Goal: Task Accomplishment & Management: Use online tool/utility

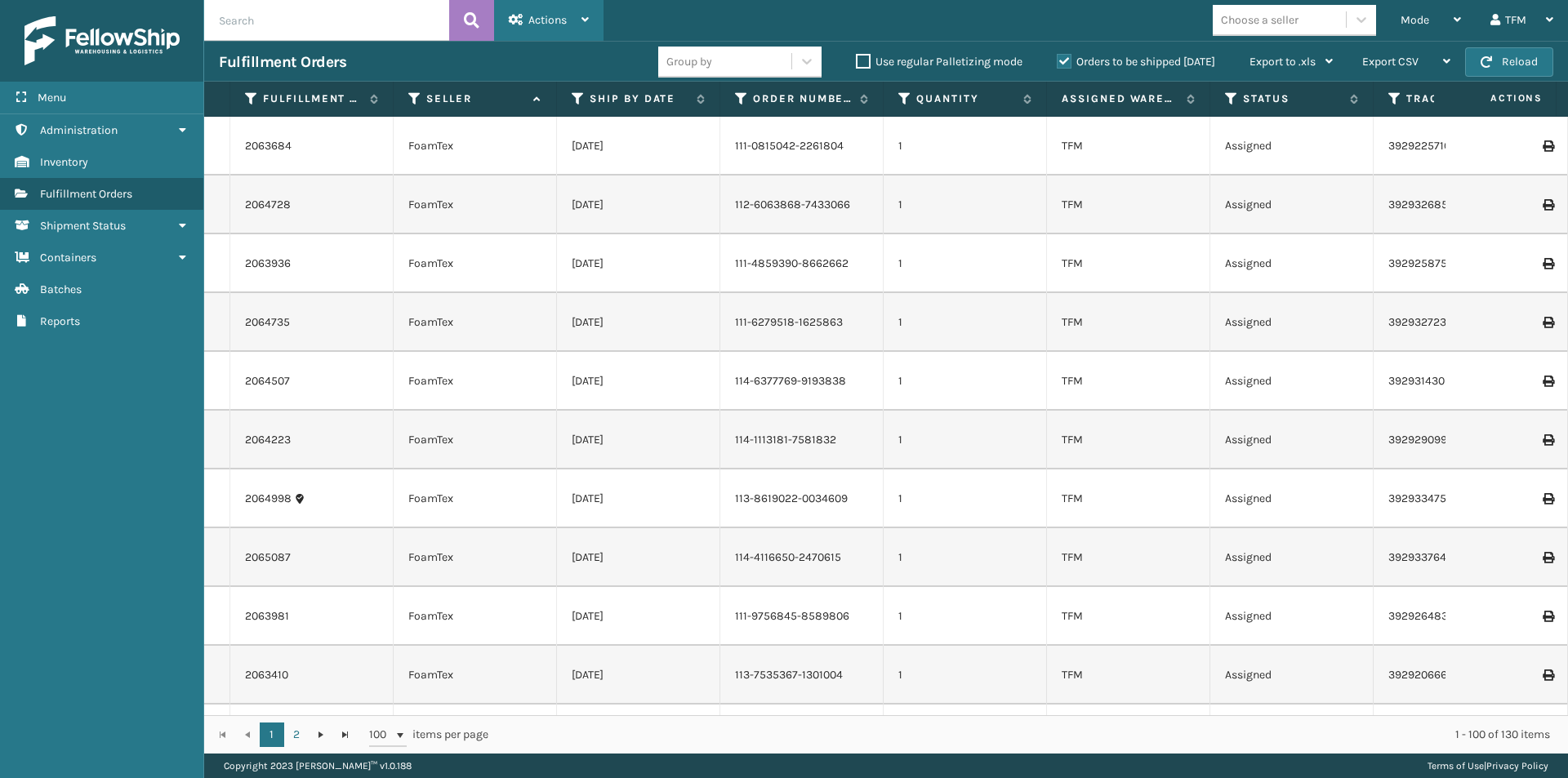
click at [582, 18] on icon at bounding box center [585, 19] width 7 height 11
click at [655, 17] on div "Mode Regular Mode Picking Mode Labeling Mode Exit Scan Mode Choose a seller TFM…" at bounding box center [1086, 20] width 965 height 41
click at [412, 96] on icon at bounding box center [415, 99] width 13 height 15
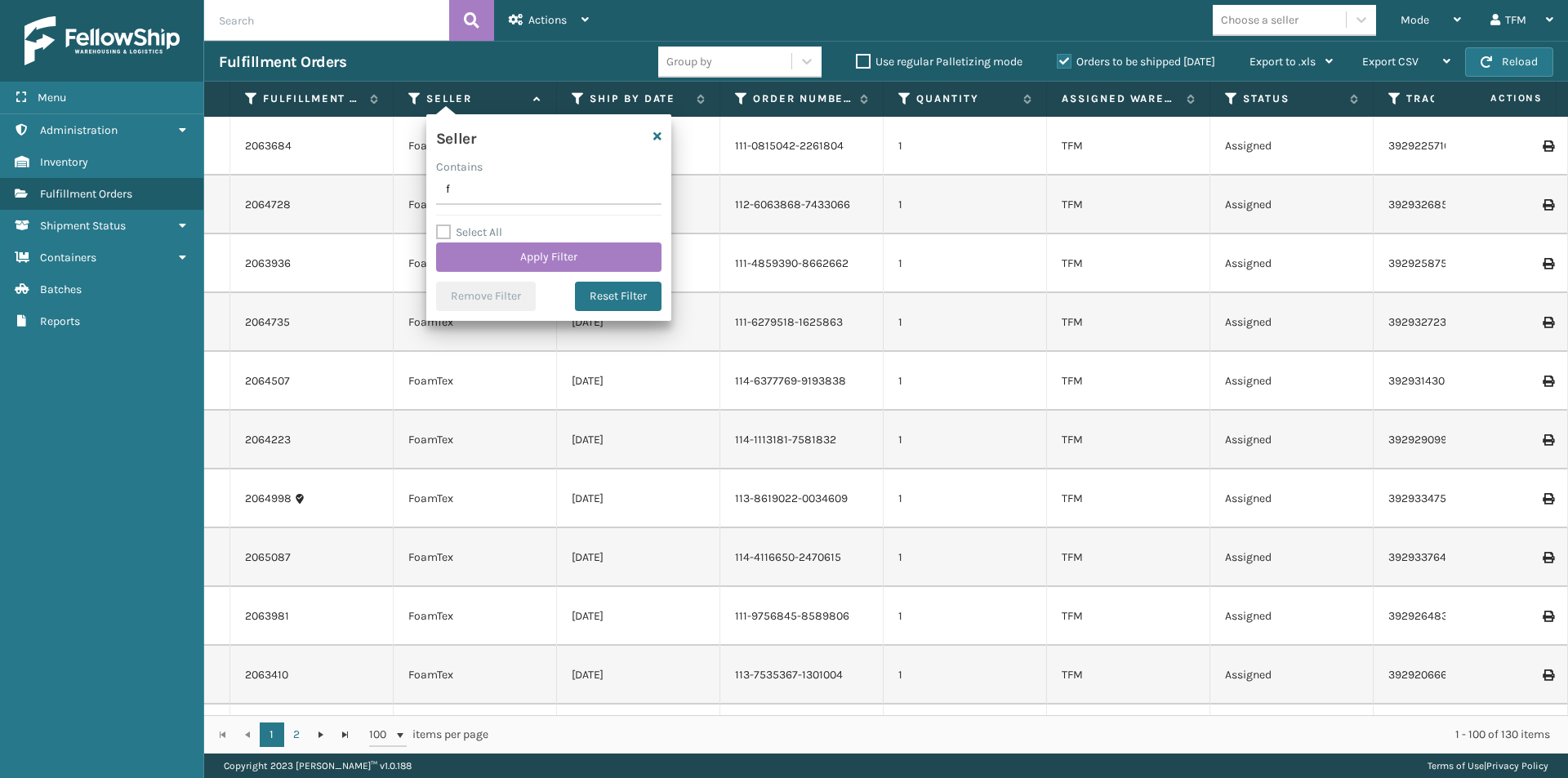
type input "foam"
click at [546, 256] on button "Apply Filter" at bounding box center [549, 257] width 225 height 29
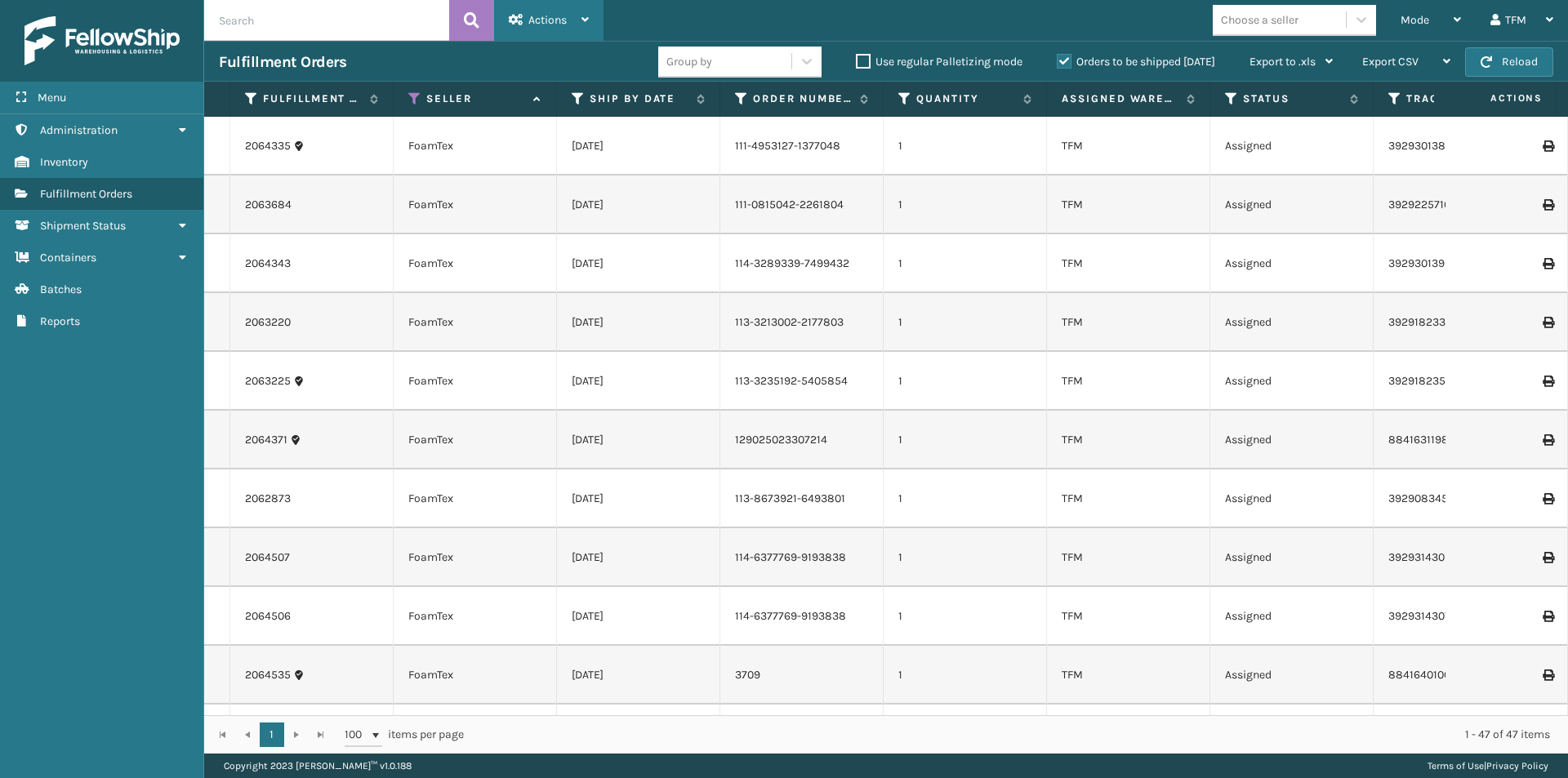
click at [588, 18] on icon at bounding box center [585, 19] width 7 height 11
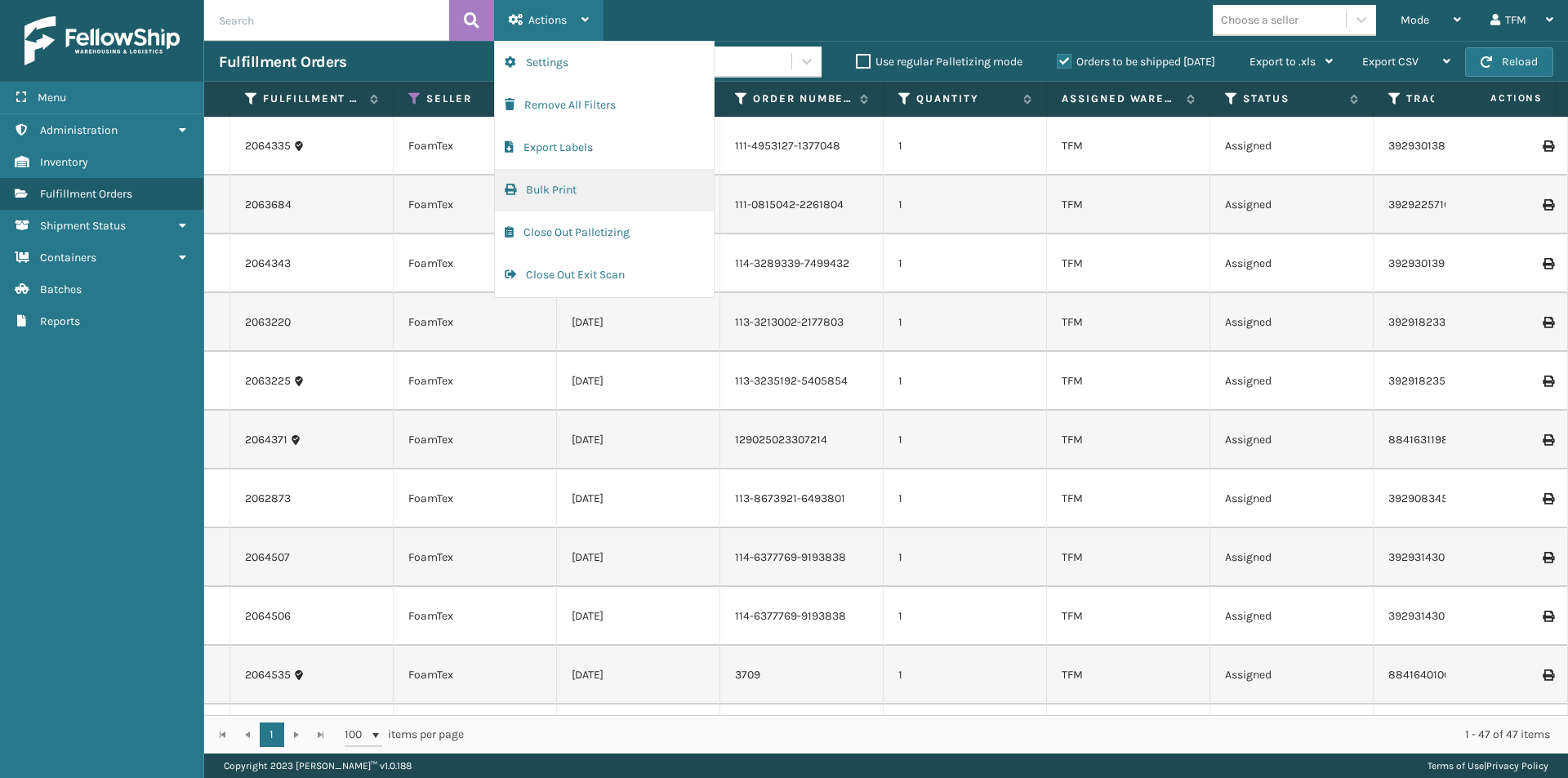
click at [562, 193] on button "Bulk Print" at bounding box center [604, 190] width 219 height 42
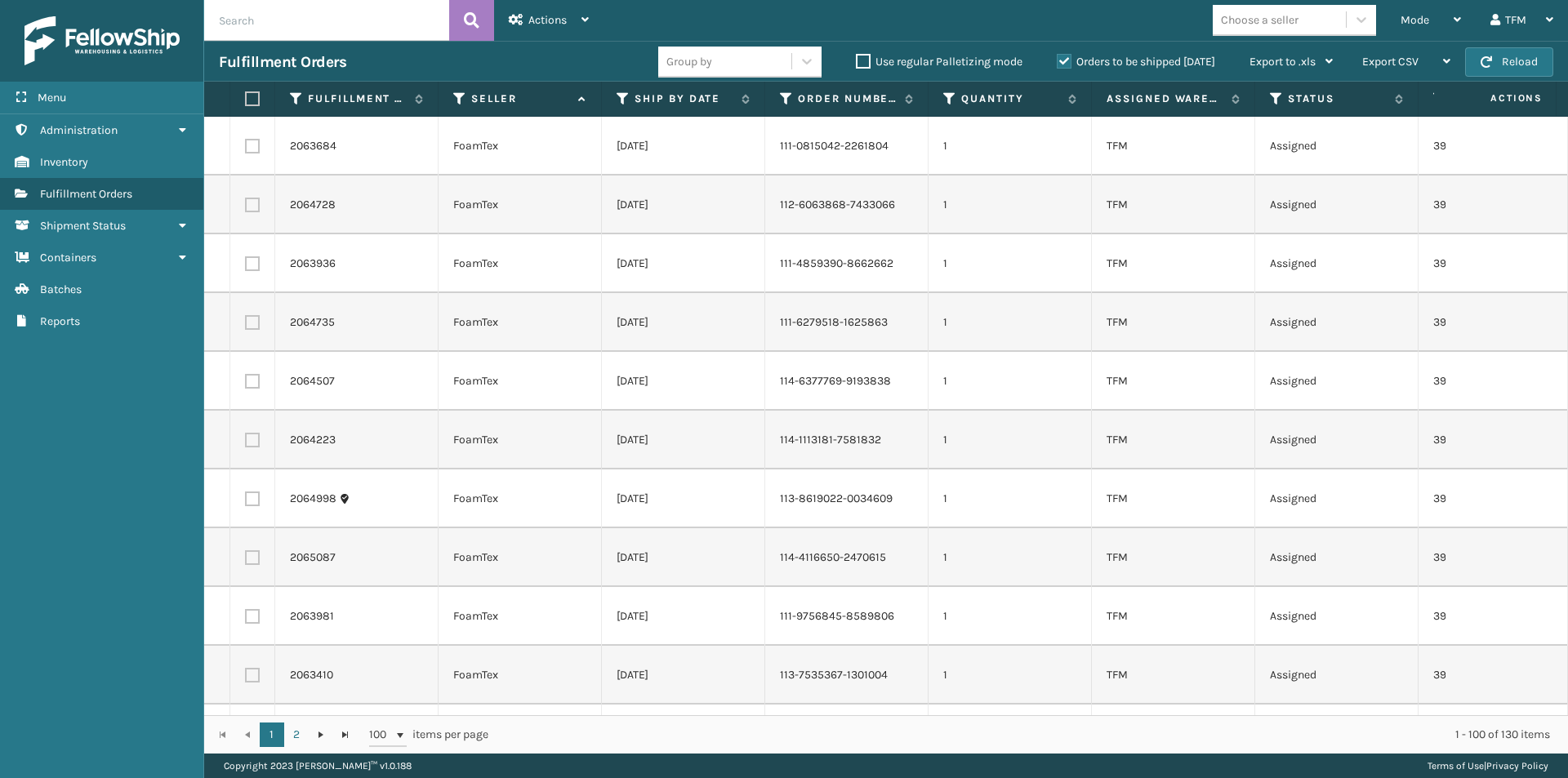
click at [255, 96] on label at bounding box center [250, 99] width 10 height 15
click at [246, 96] on input "checkbox" at bounding box center [245, 100] width 1 height 11
checkbox input "true"
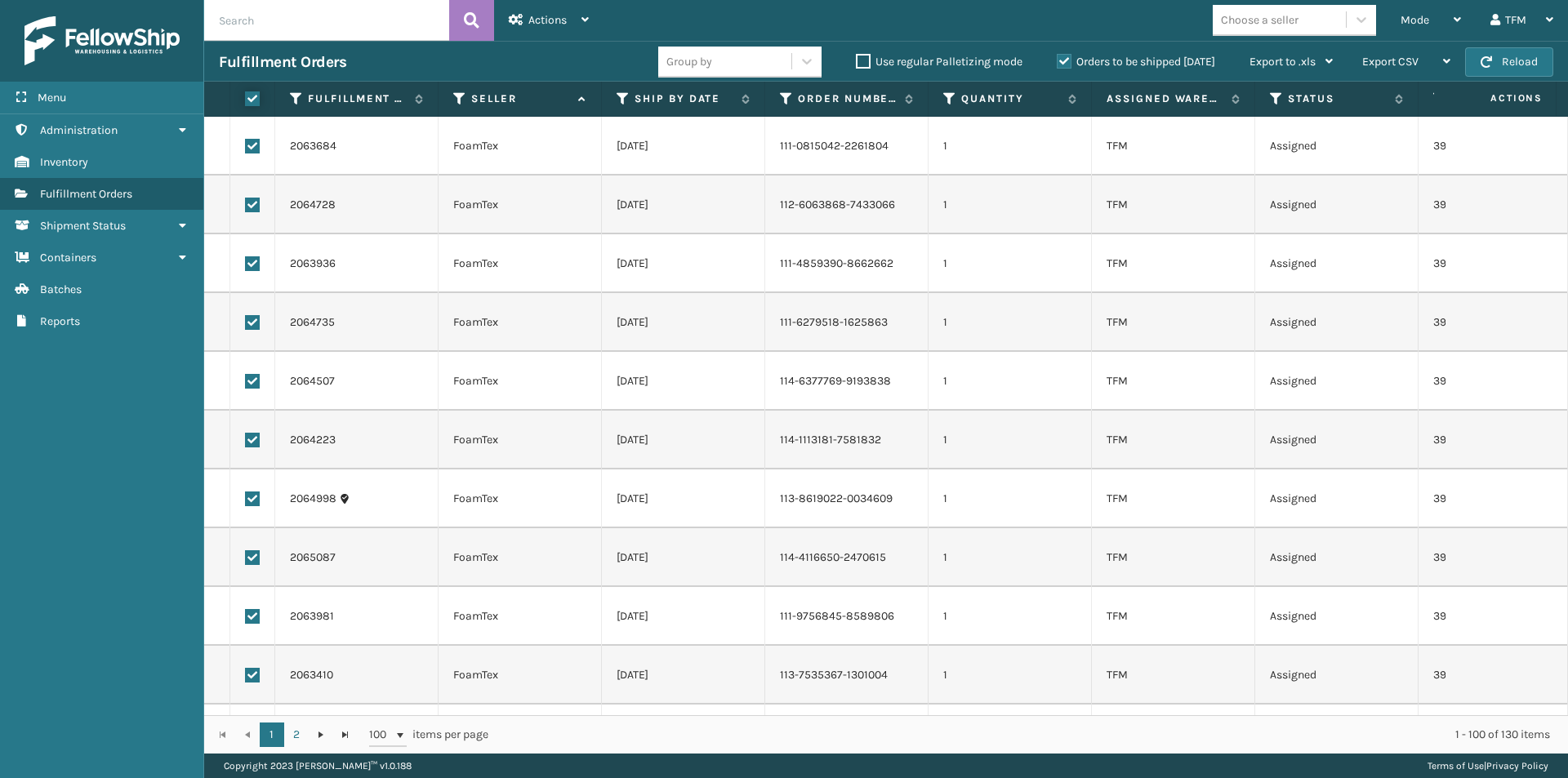
checkbox input "true"
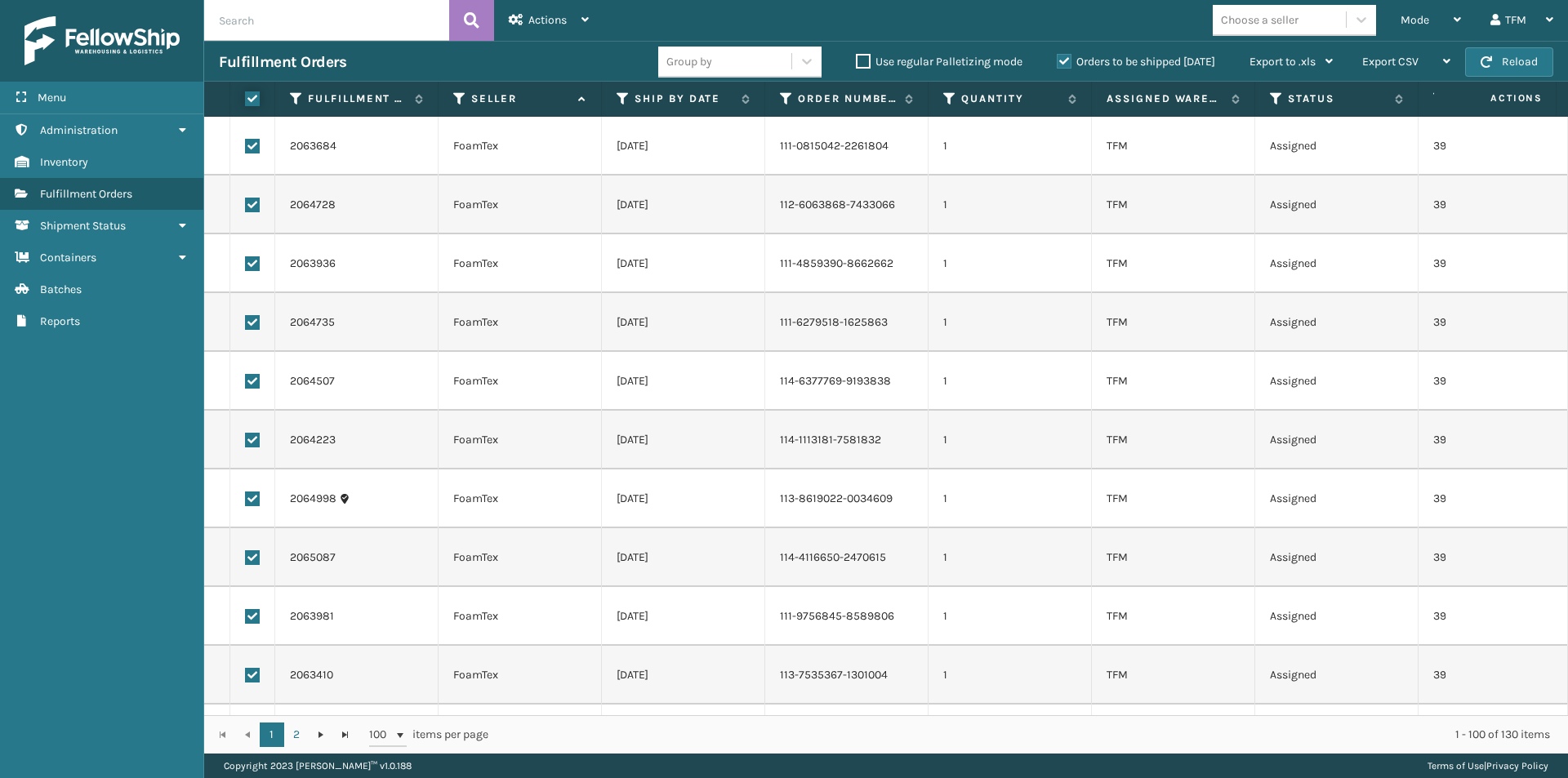
checkbox input "true"
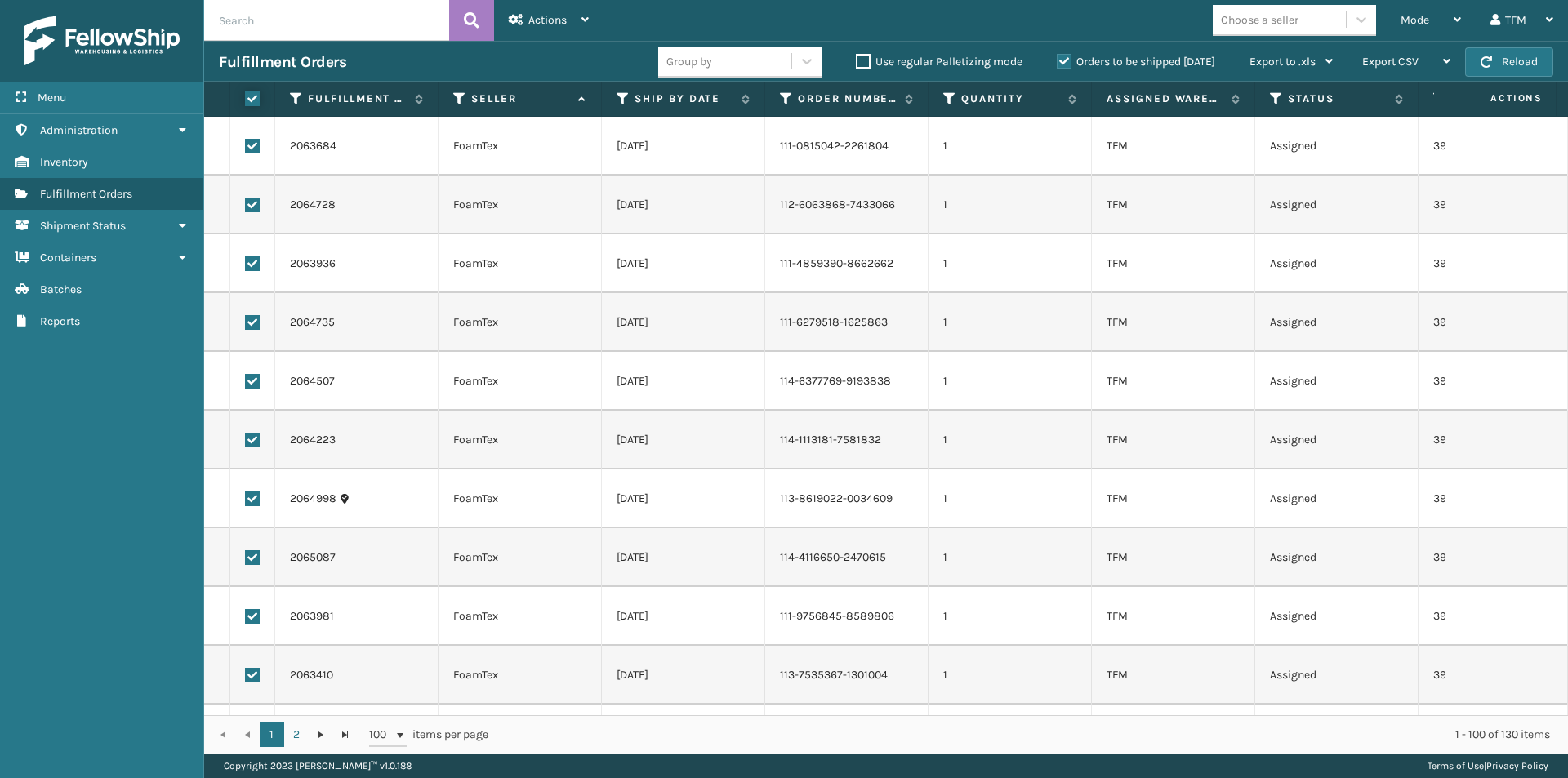
checkbox input "true"
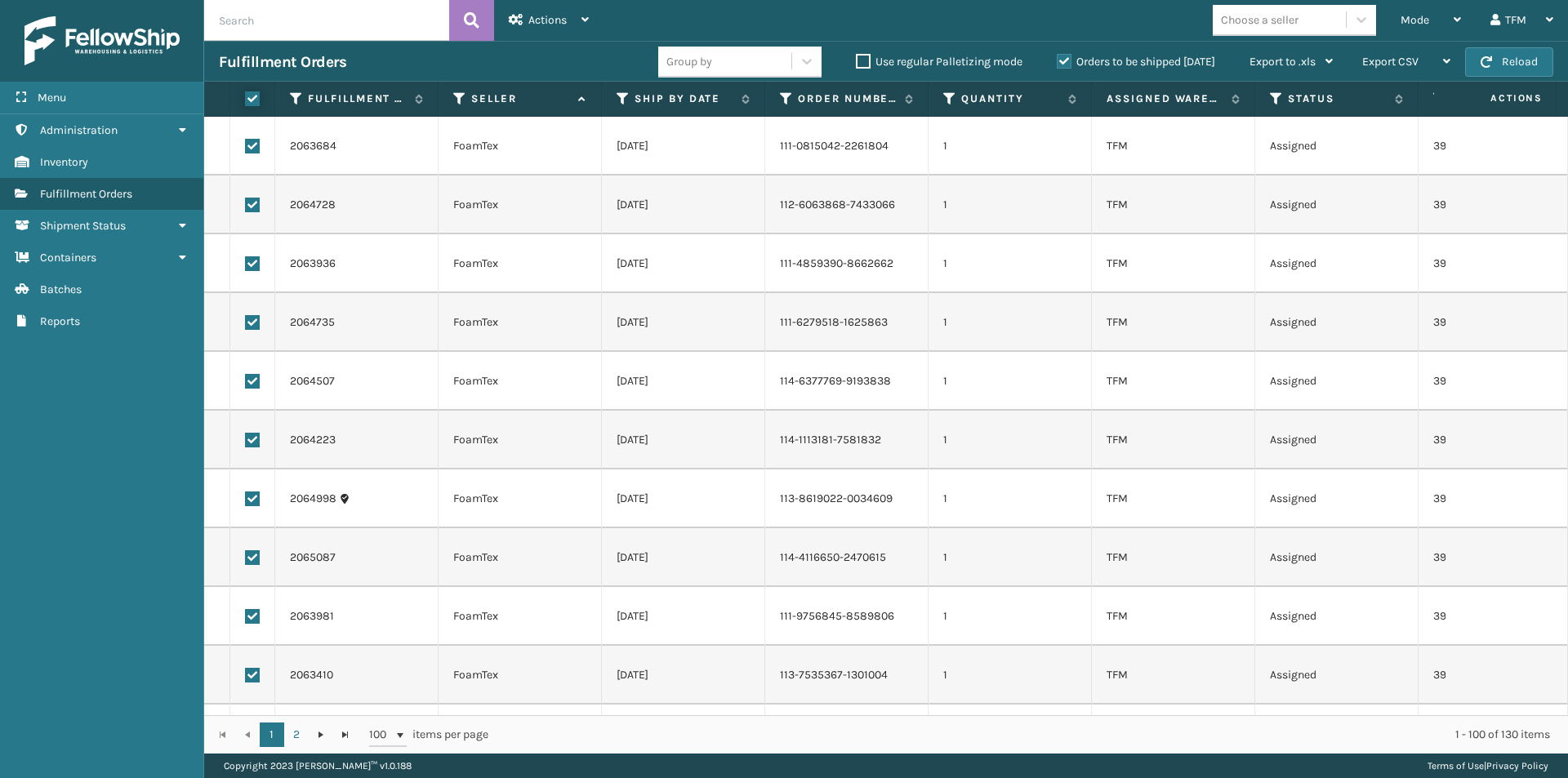
checkbox input "true"
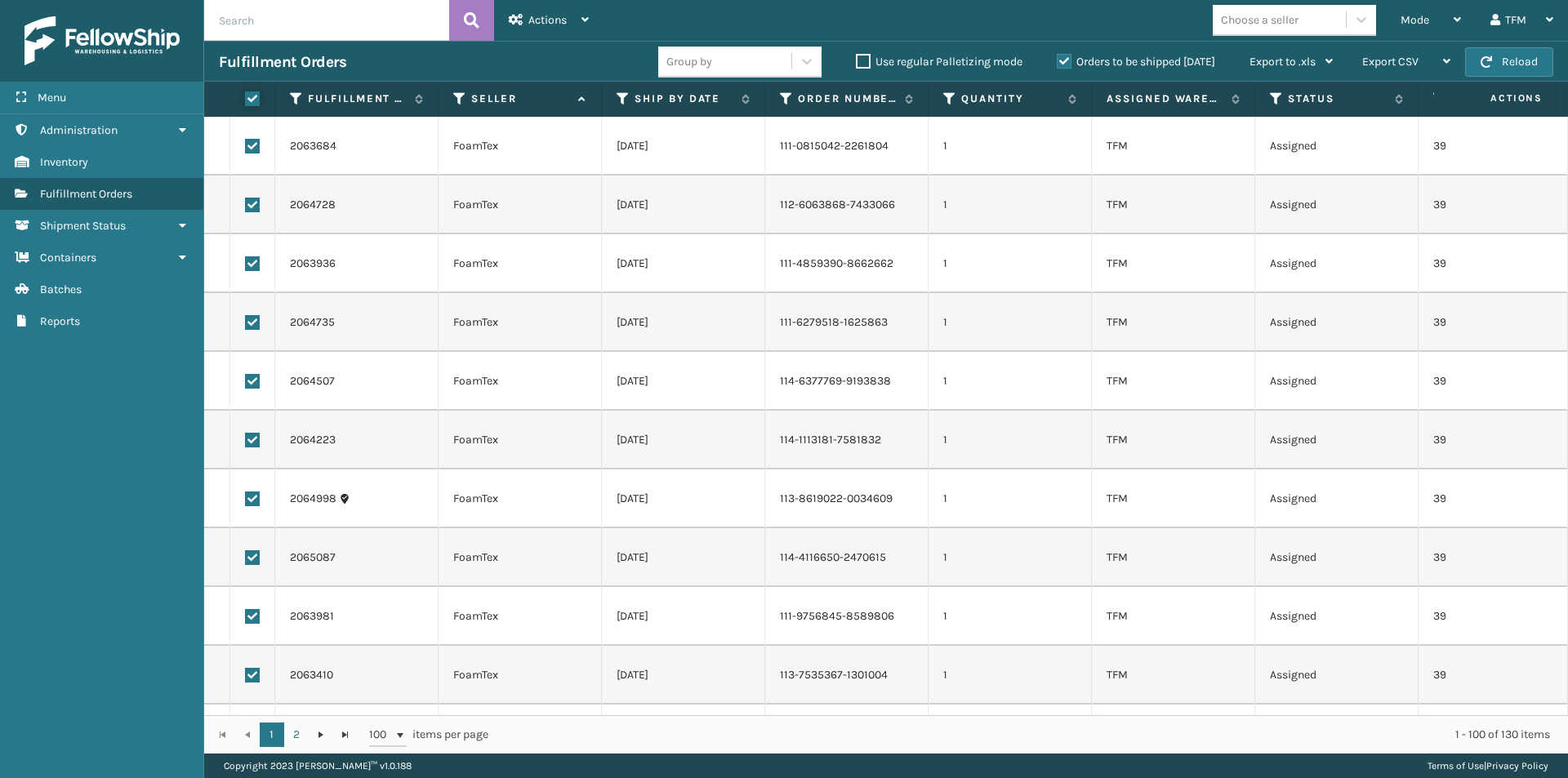
checkbox input "true"
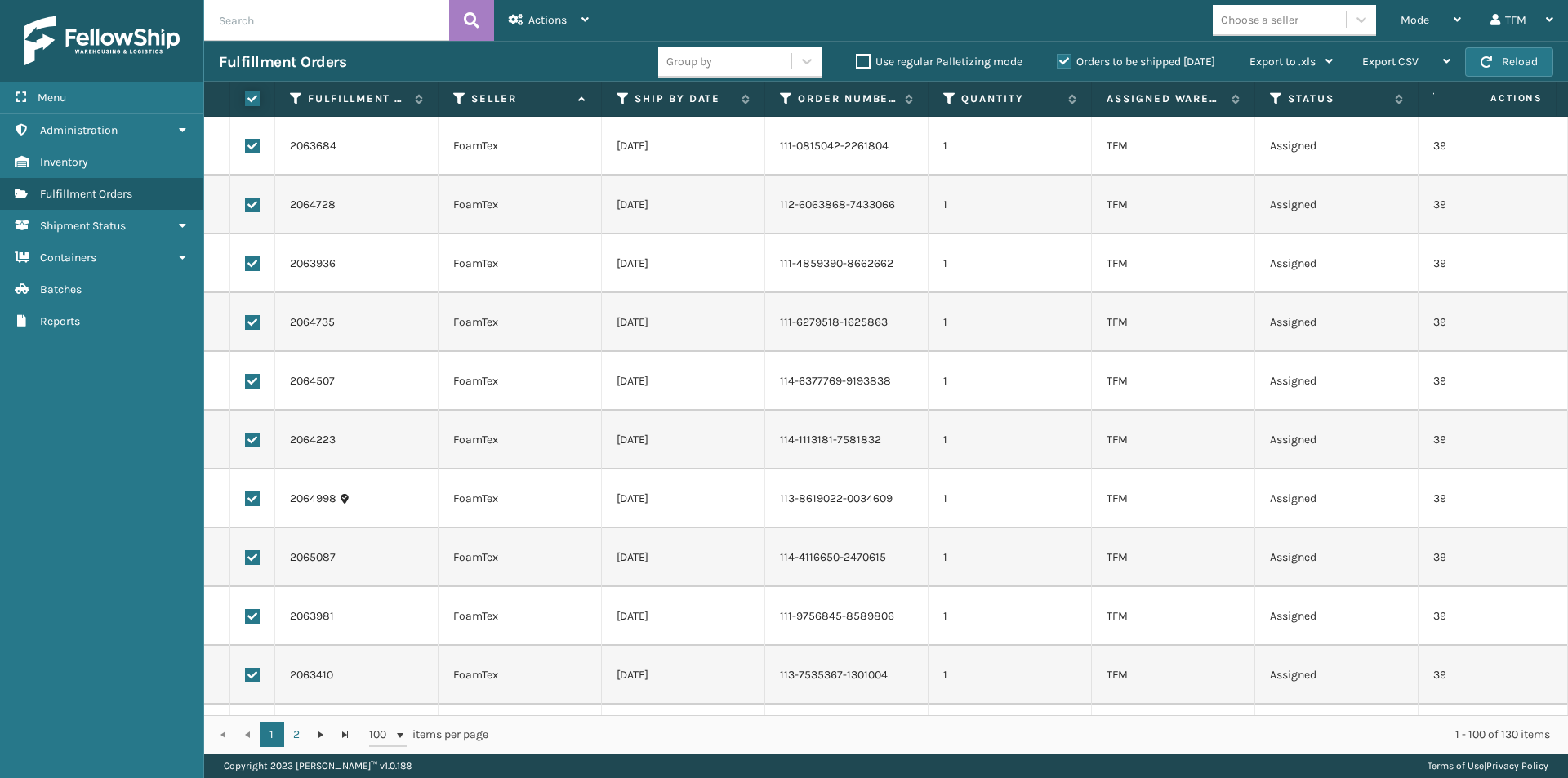
checkbox input "true"
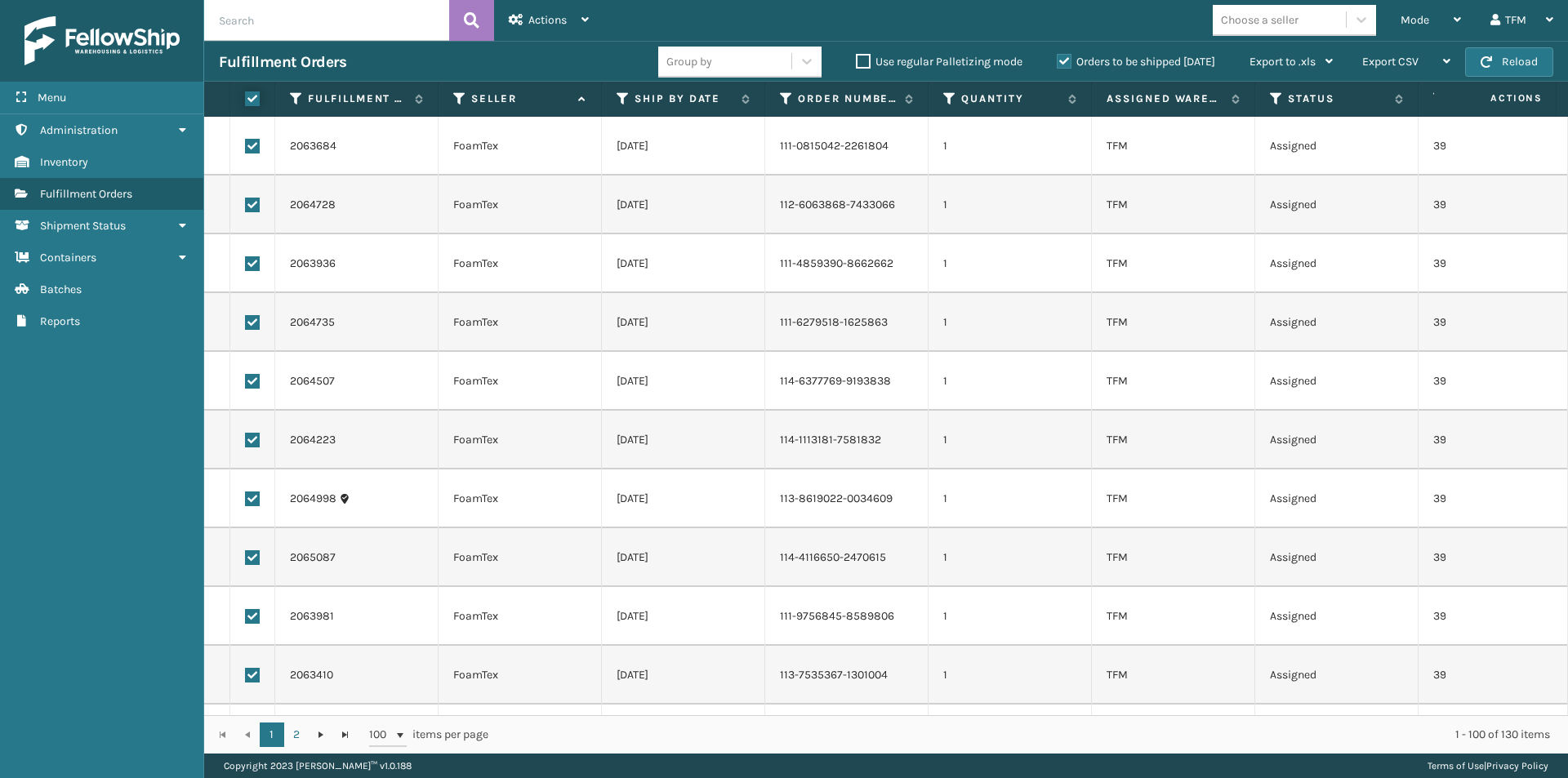
checkbox input "true"
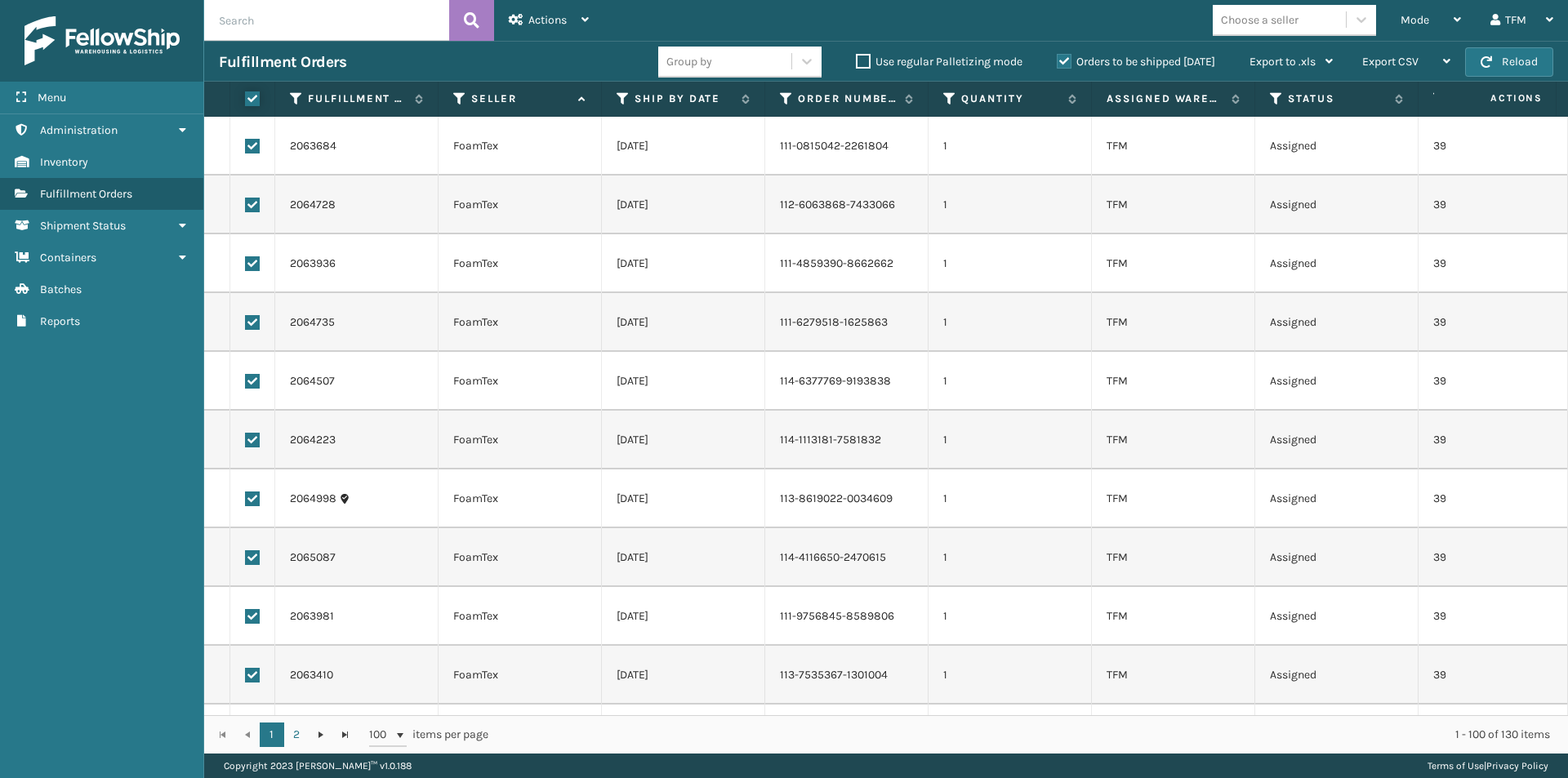
checkbox input "true"
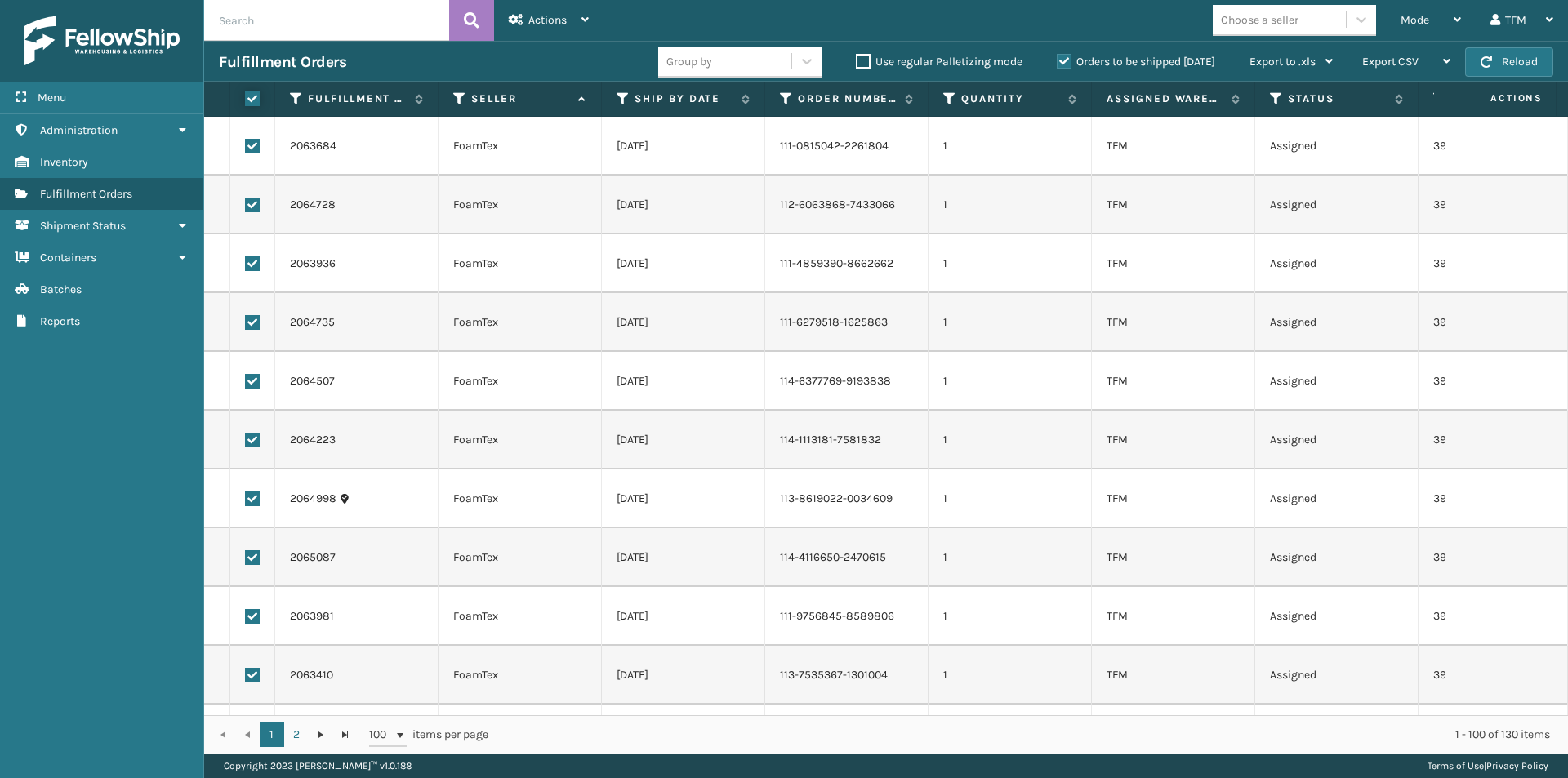
checkbox input "true"
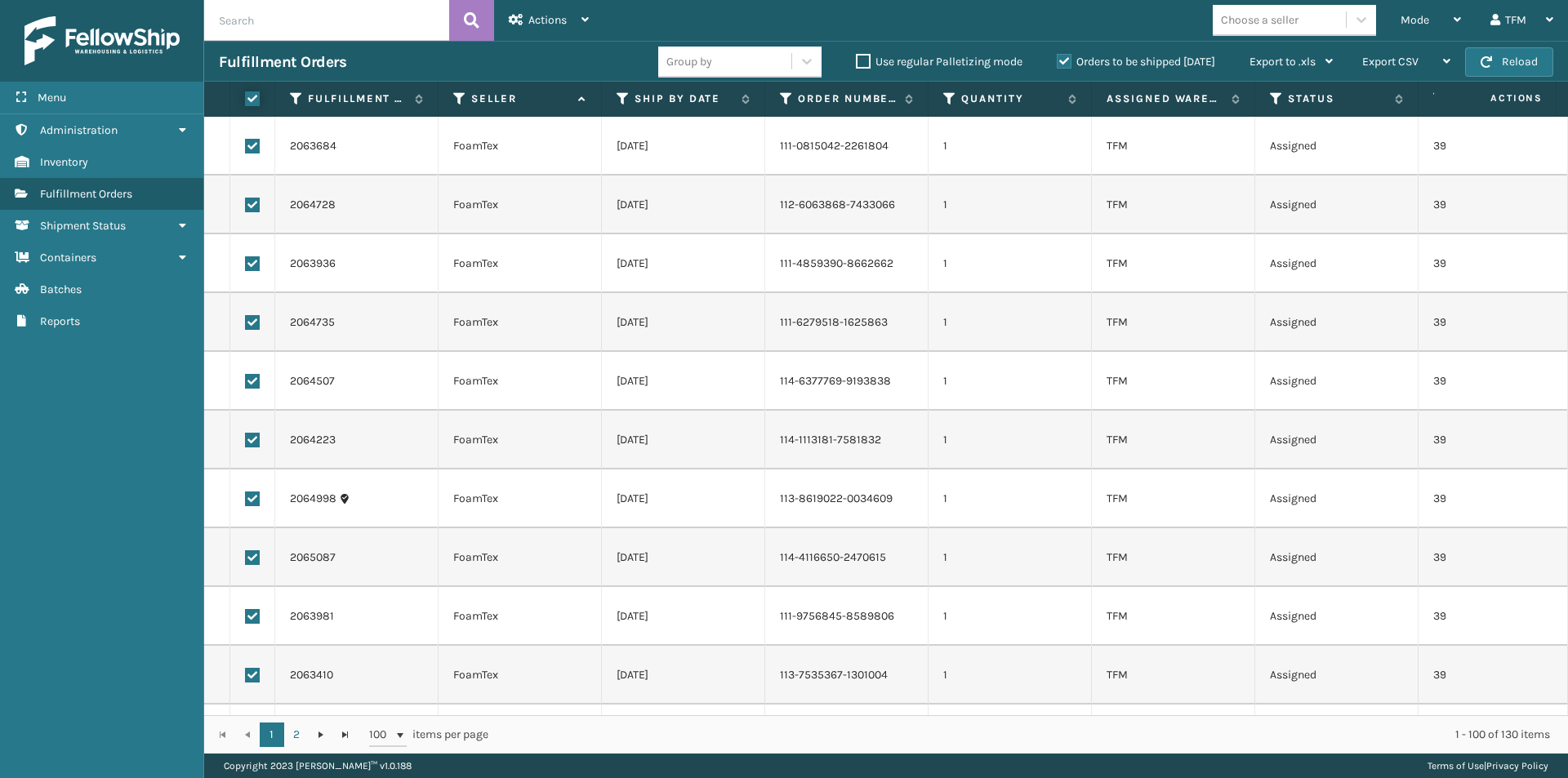
checkbox input "true"
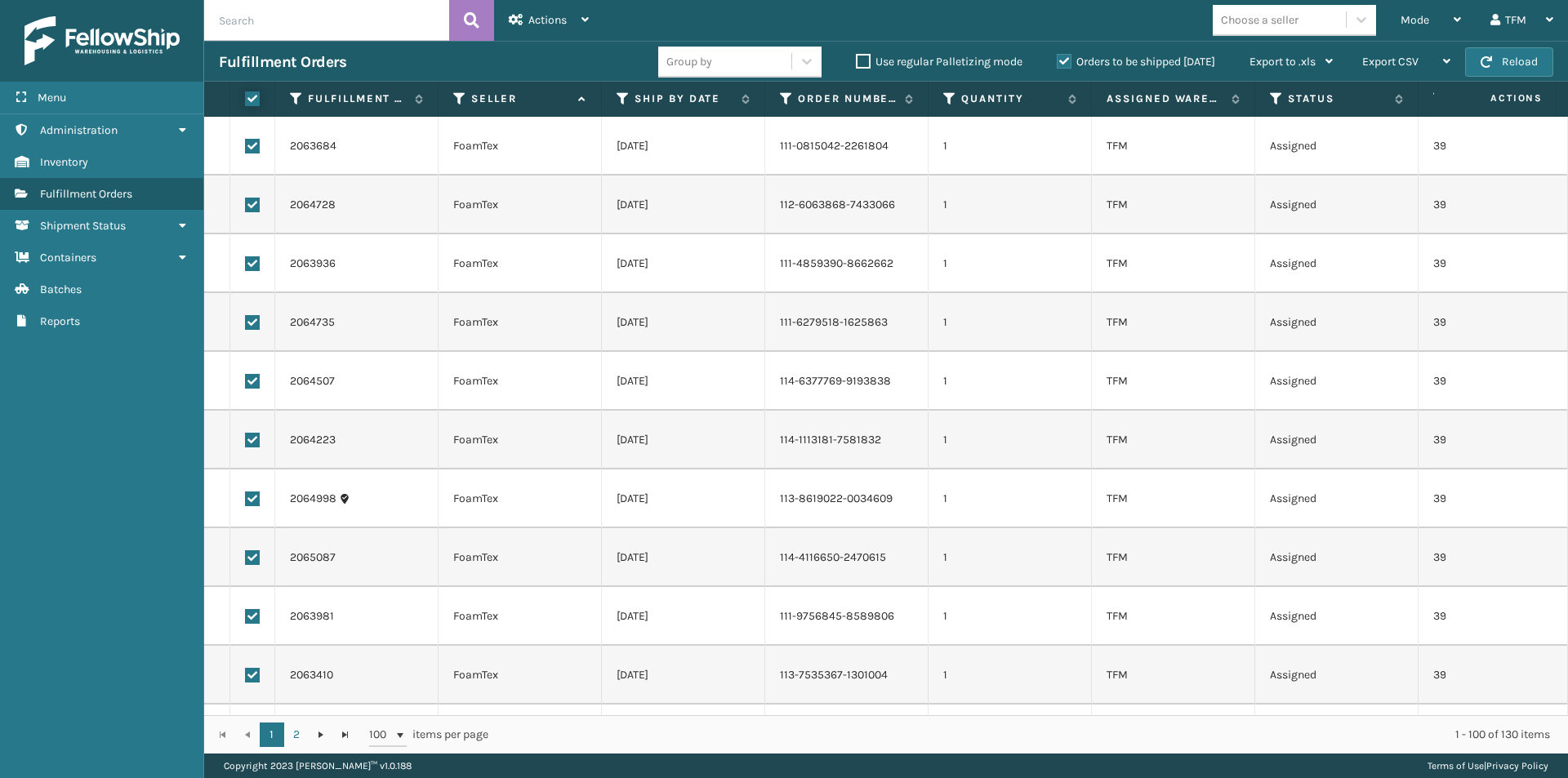
checkbox input "true"
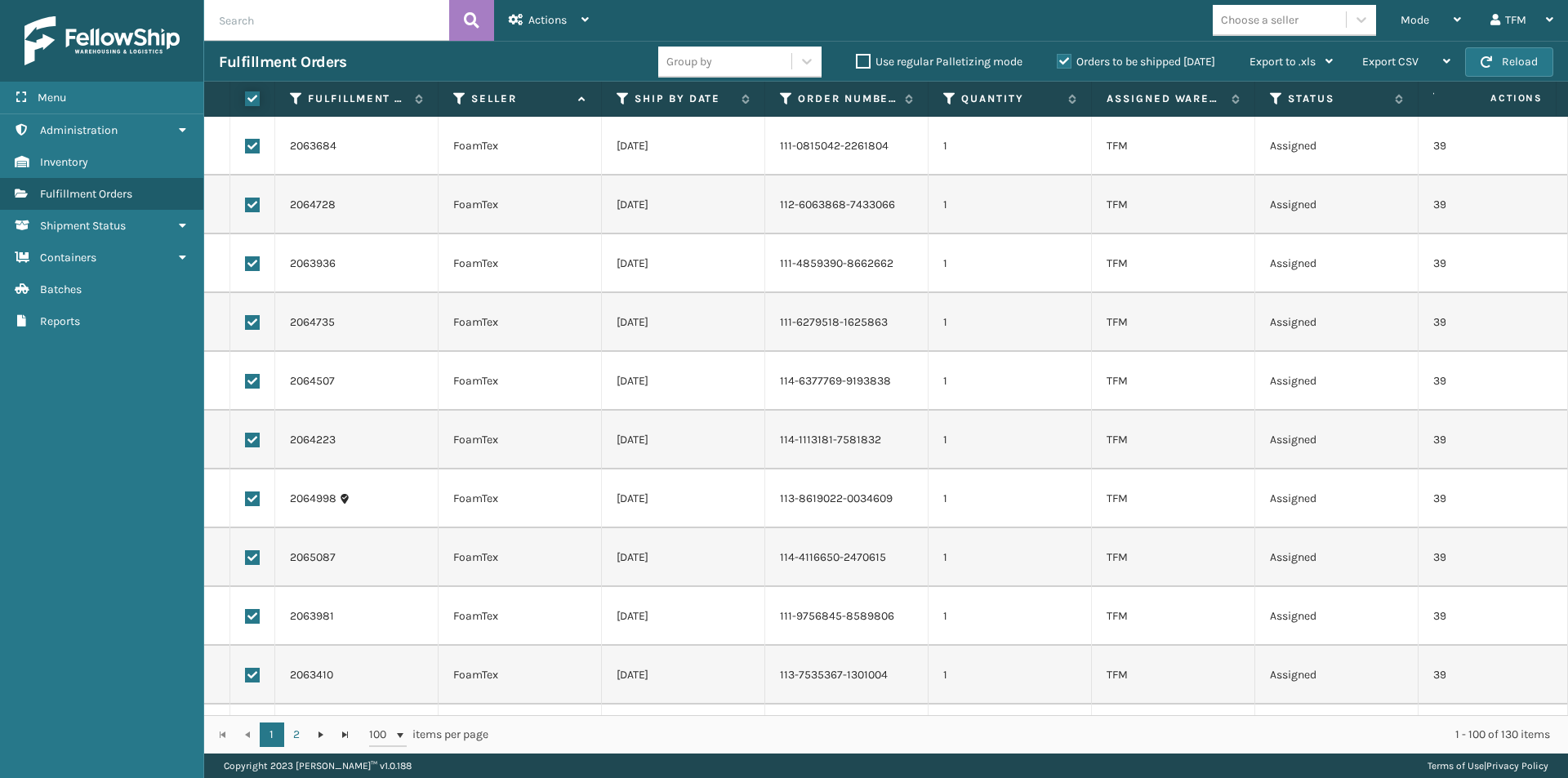
checkbox input "true"
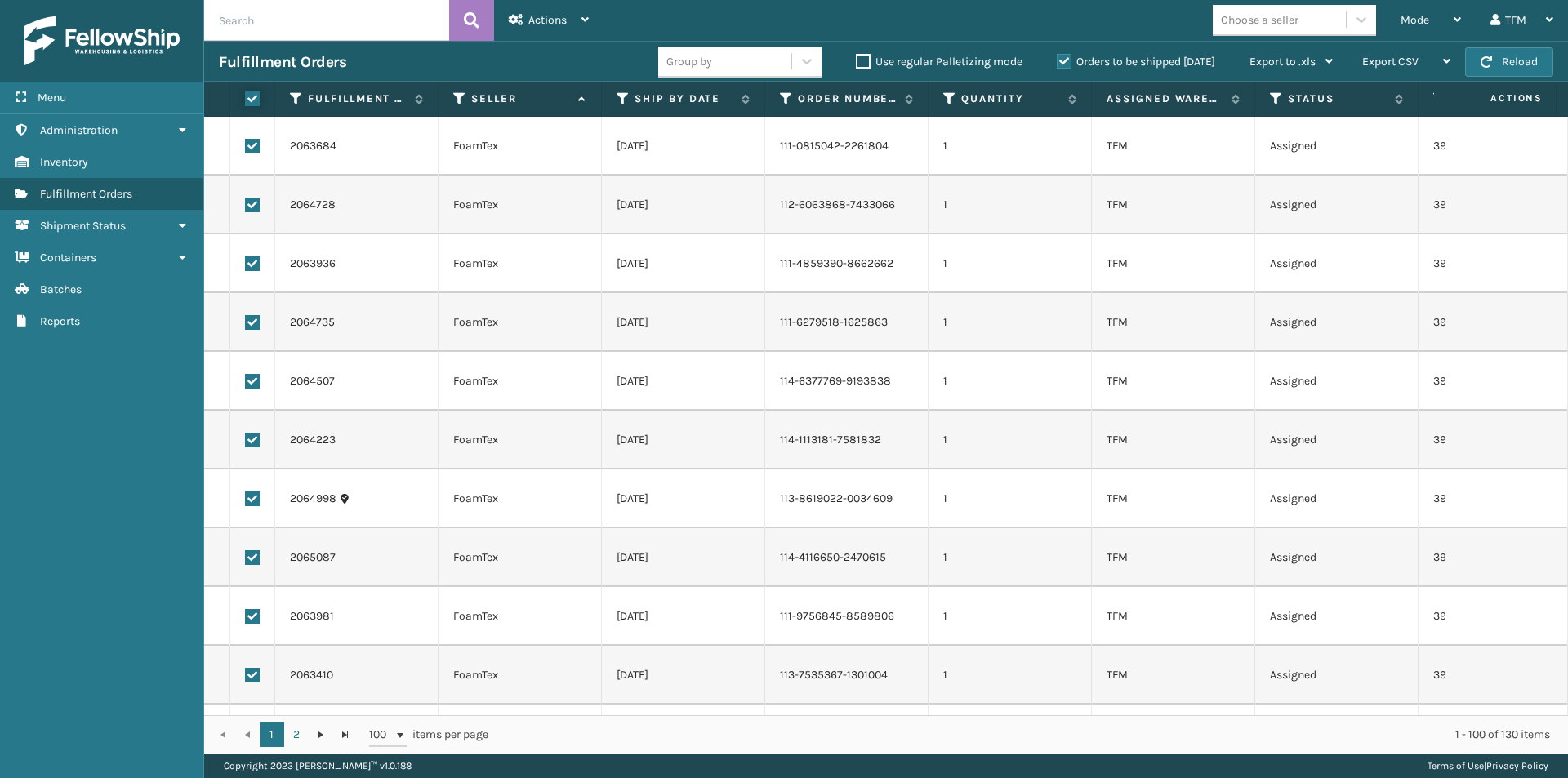
checkbox input "true"
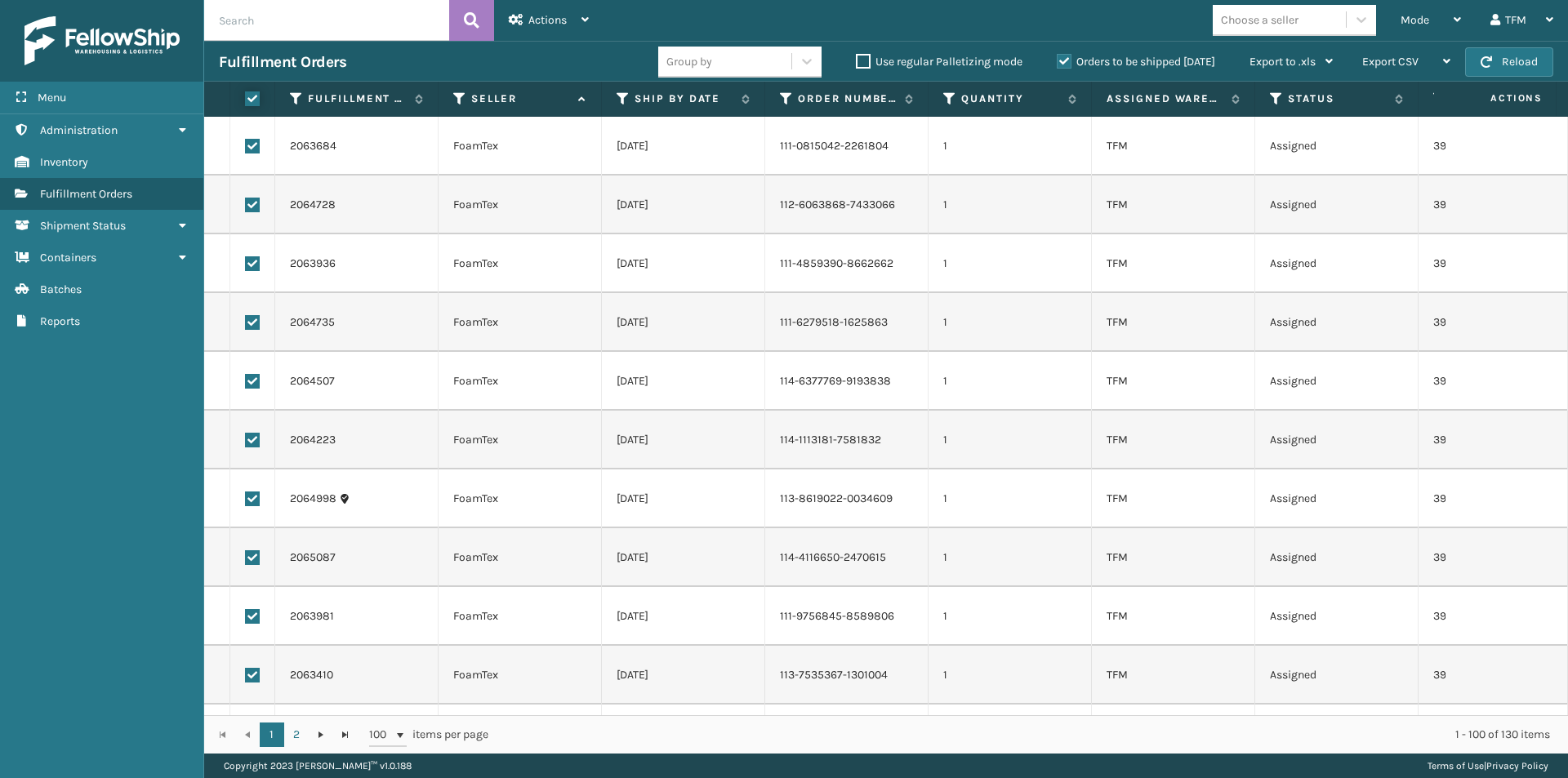
checkbox input "true"
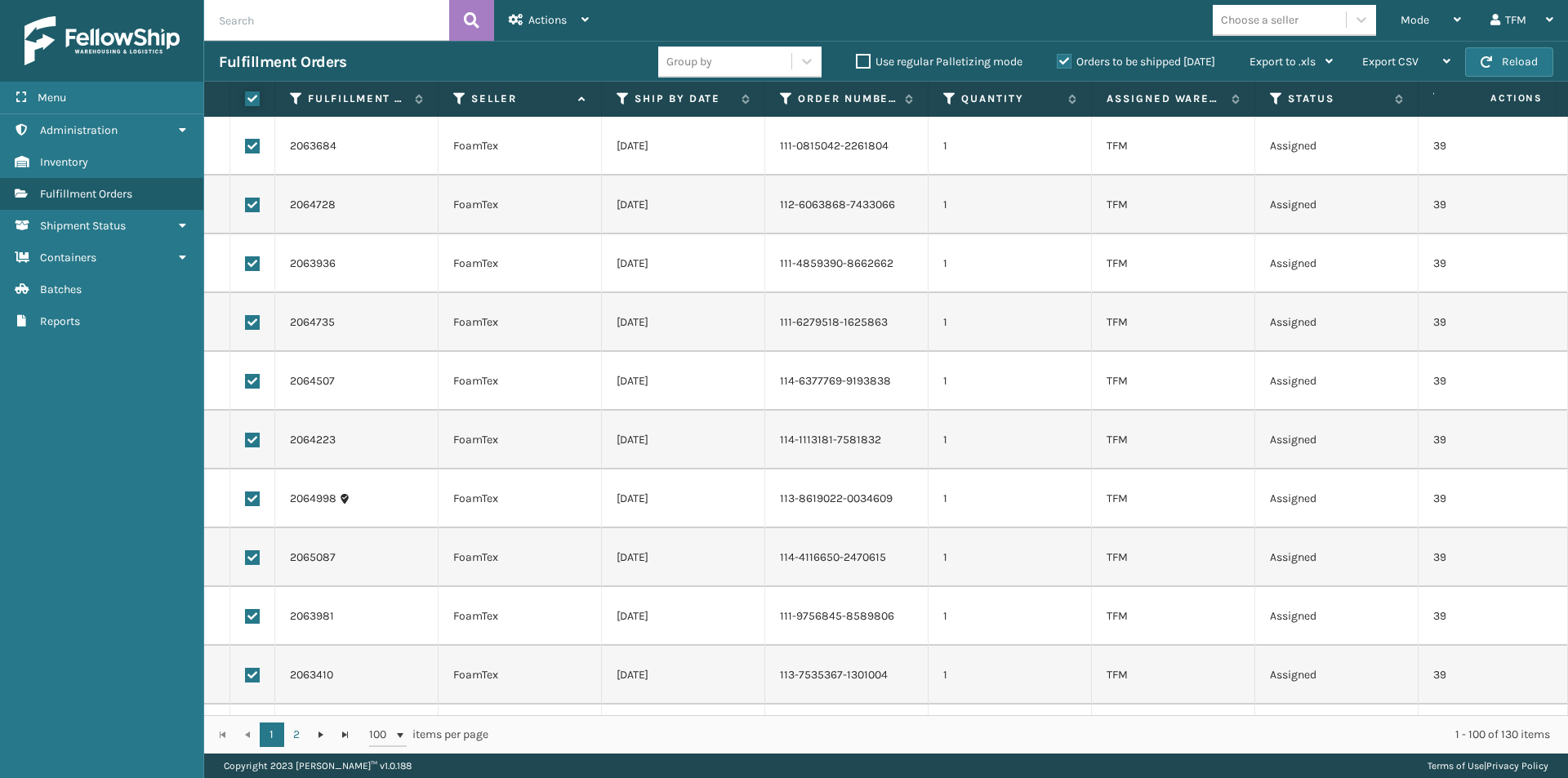
checkbox input "true"
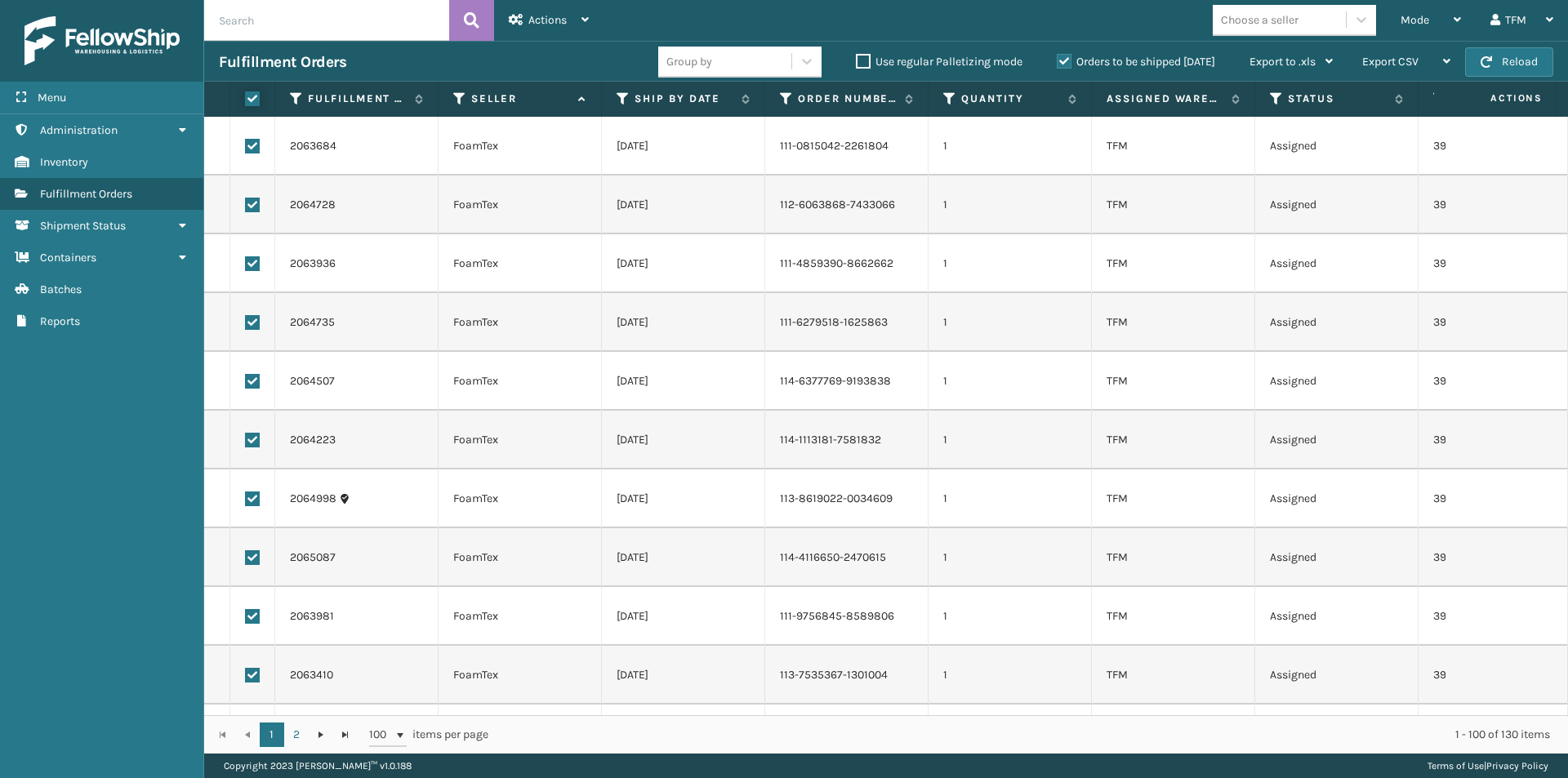
checkbox input "true"
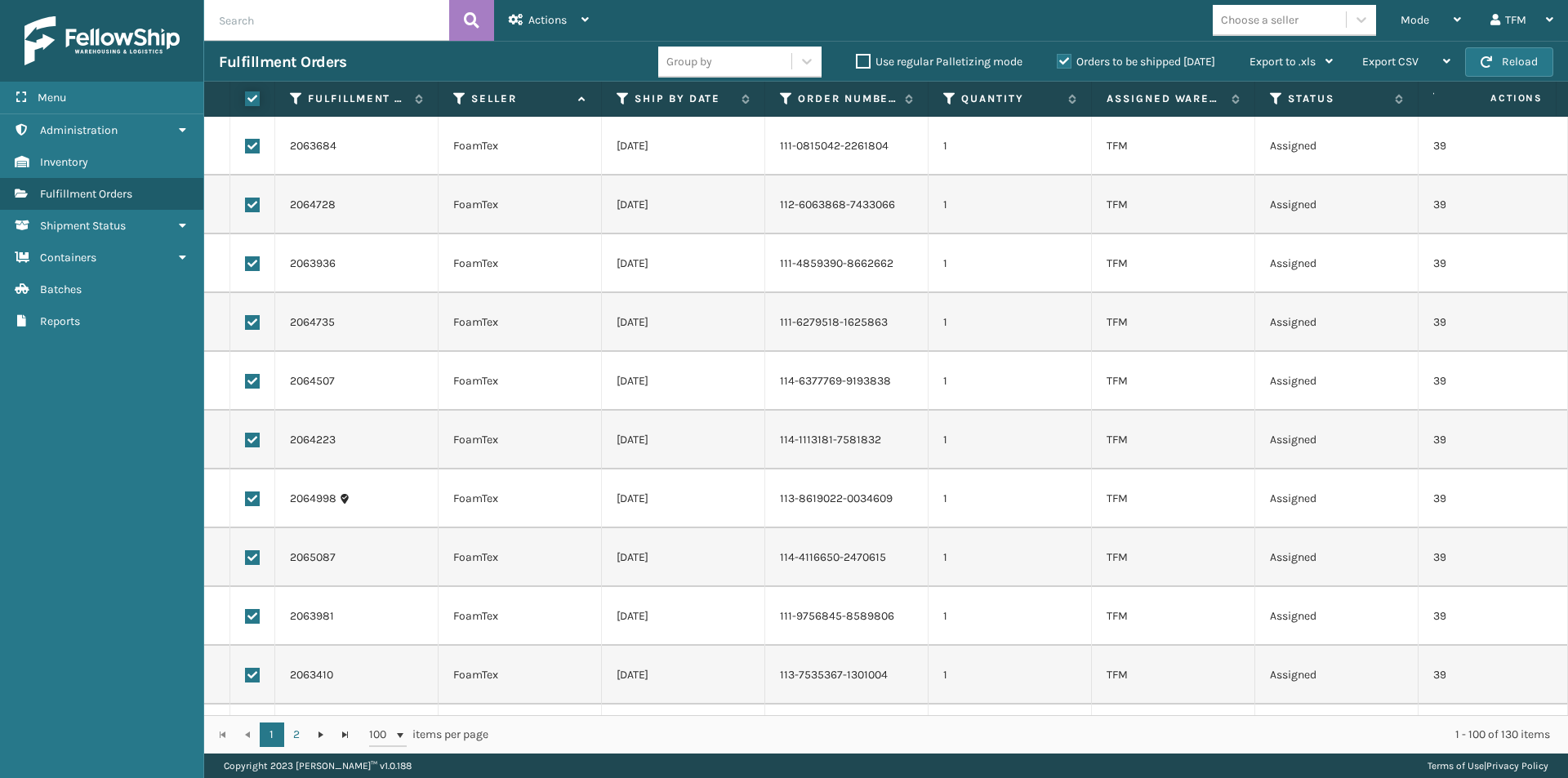
checkbox input "true"
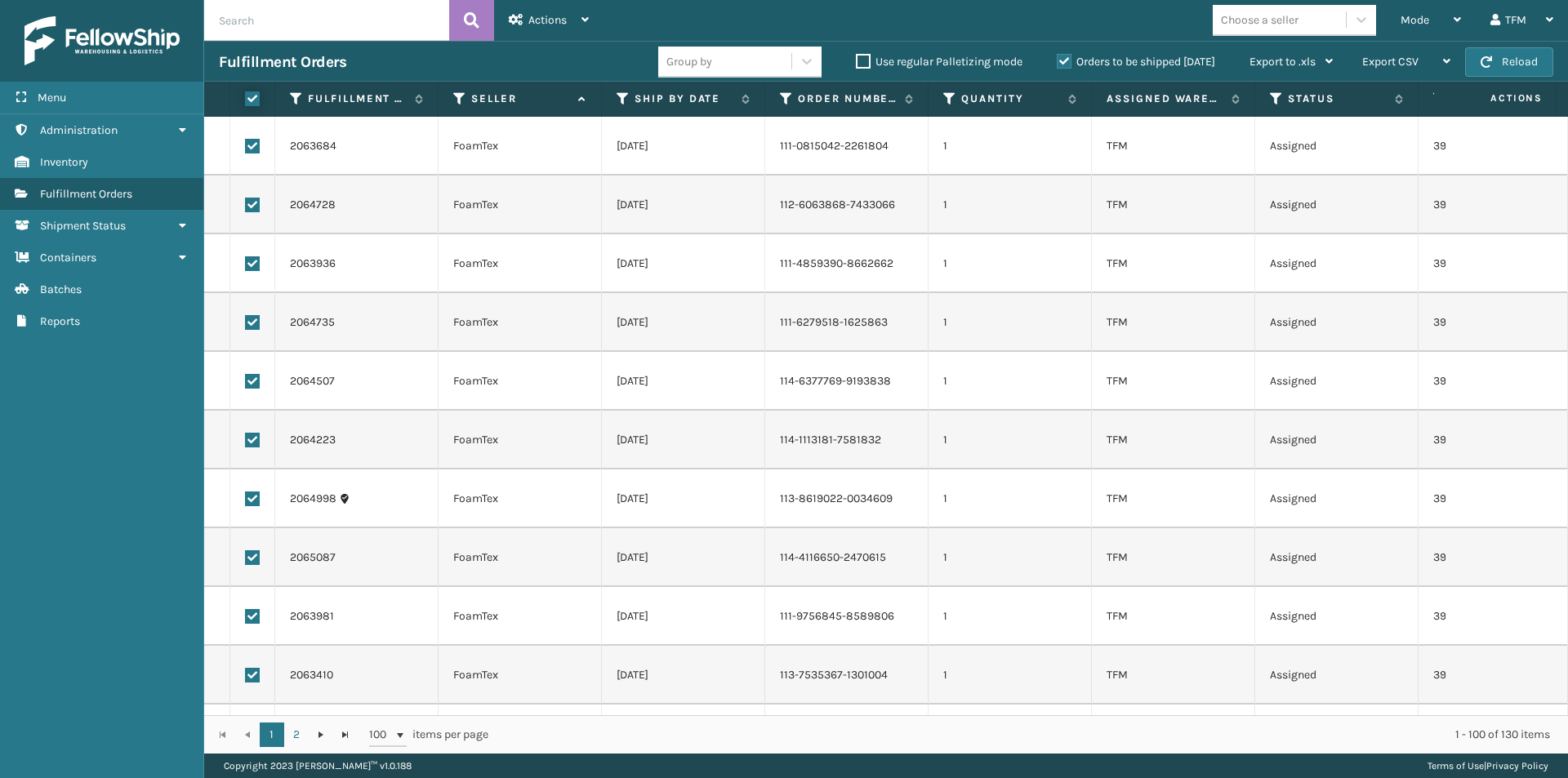
checkbox input "true"
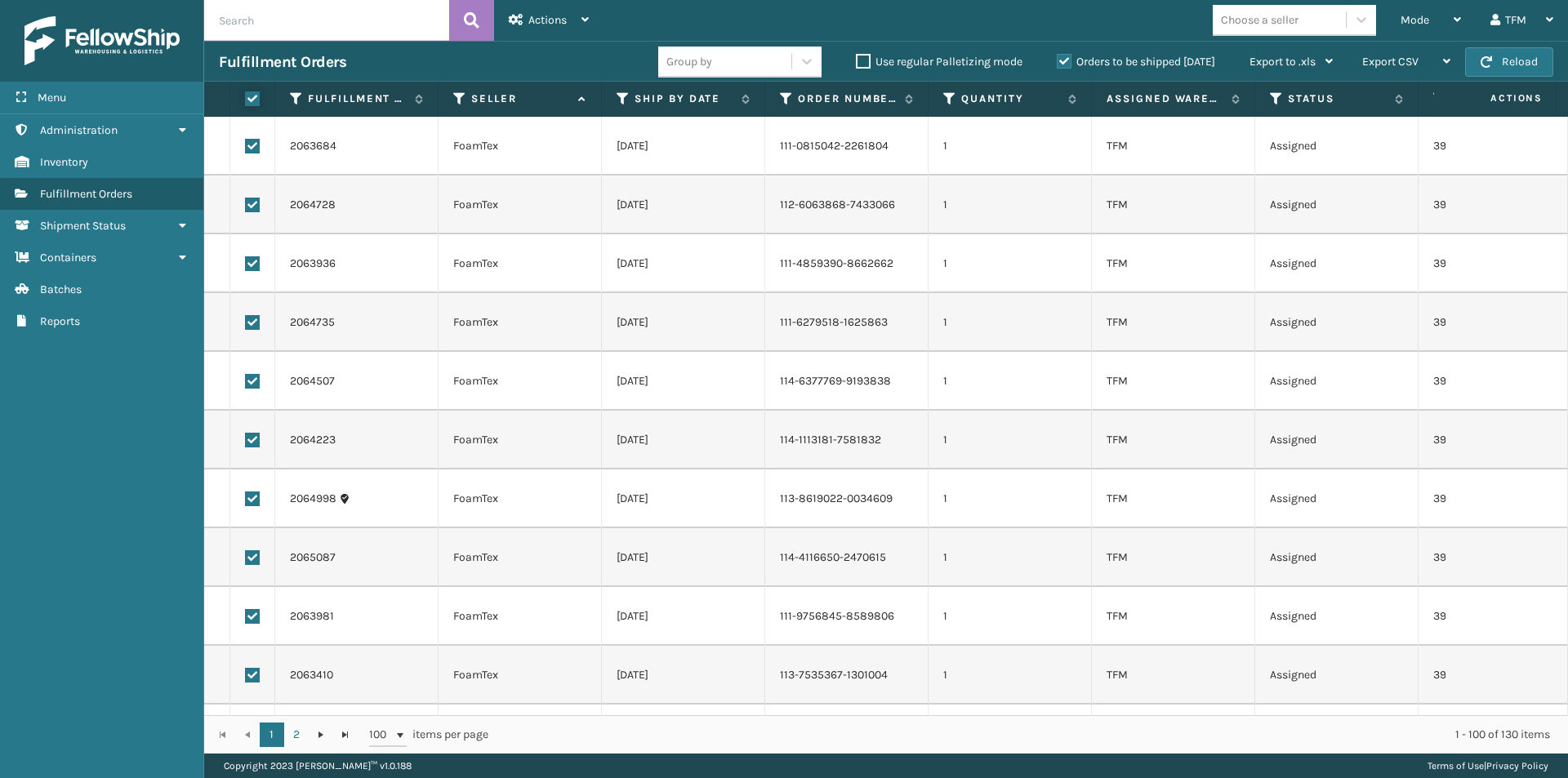
checkbox input "true"
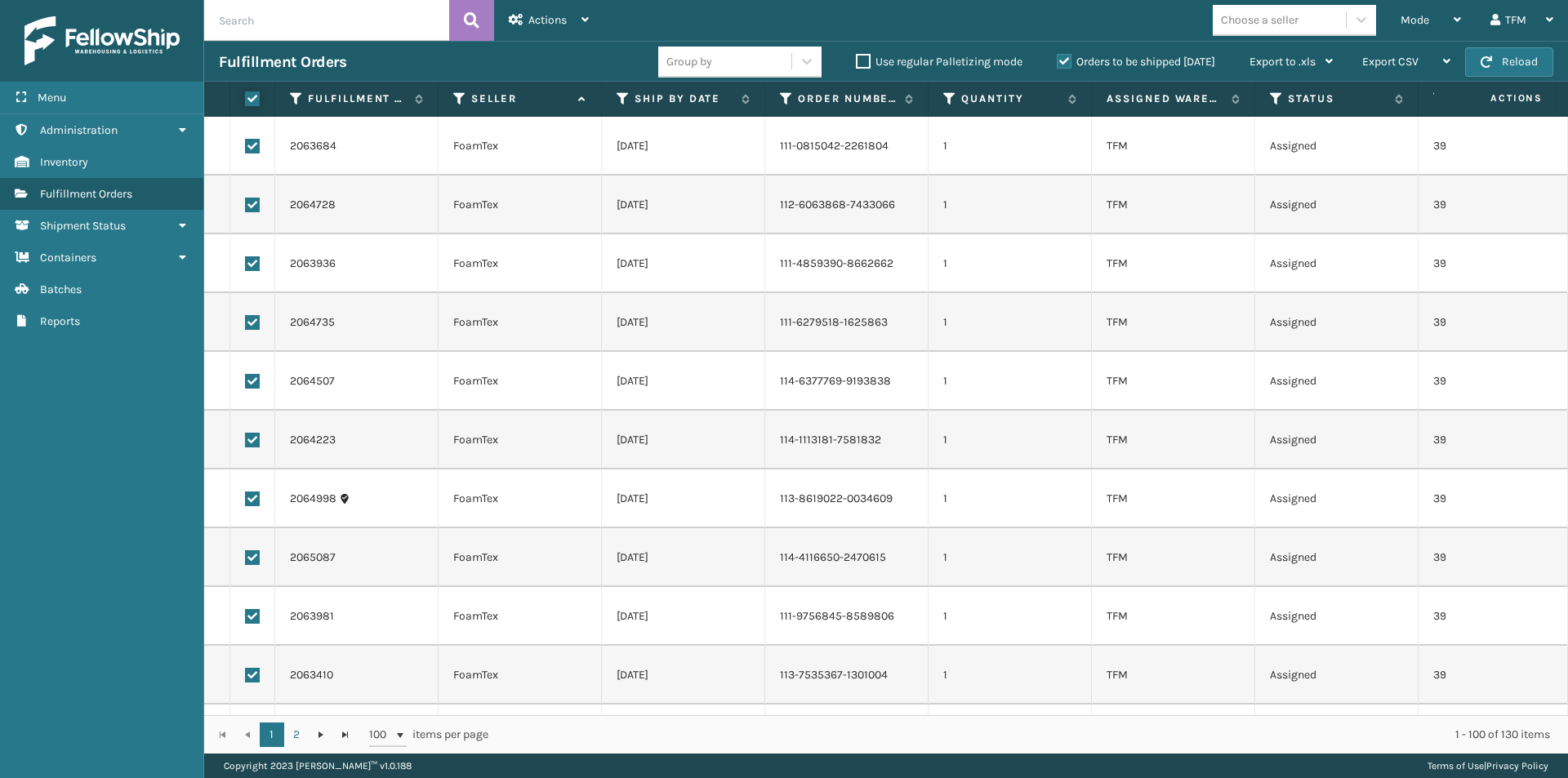
checkbox input "true"
click at [589, 18] on div "Actions Settings Remove All Filters Export Labels Bulk print history items Exit…" at bounding box center [549, 20] width 110 height 41
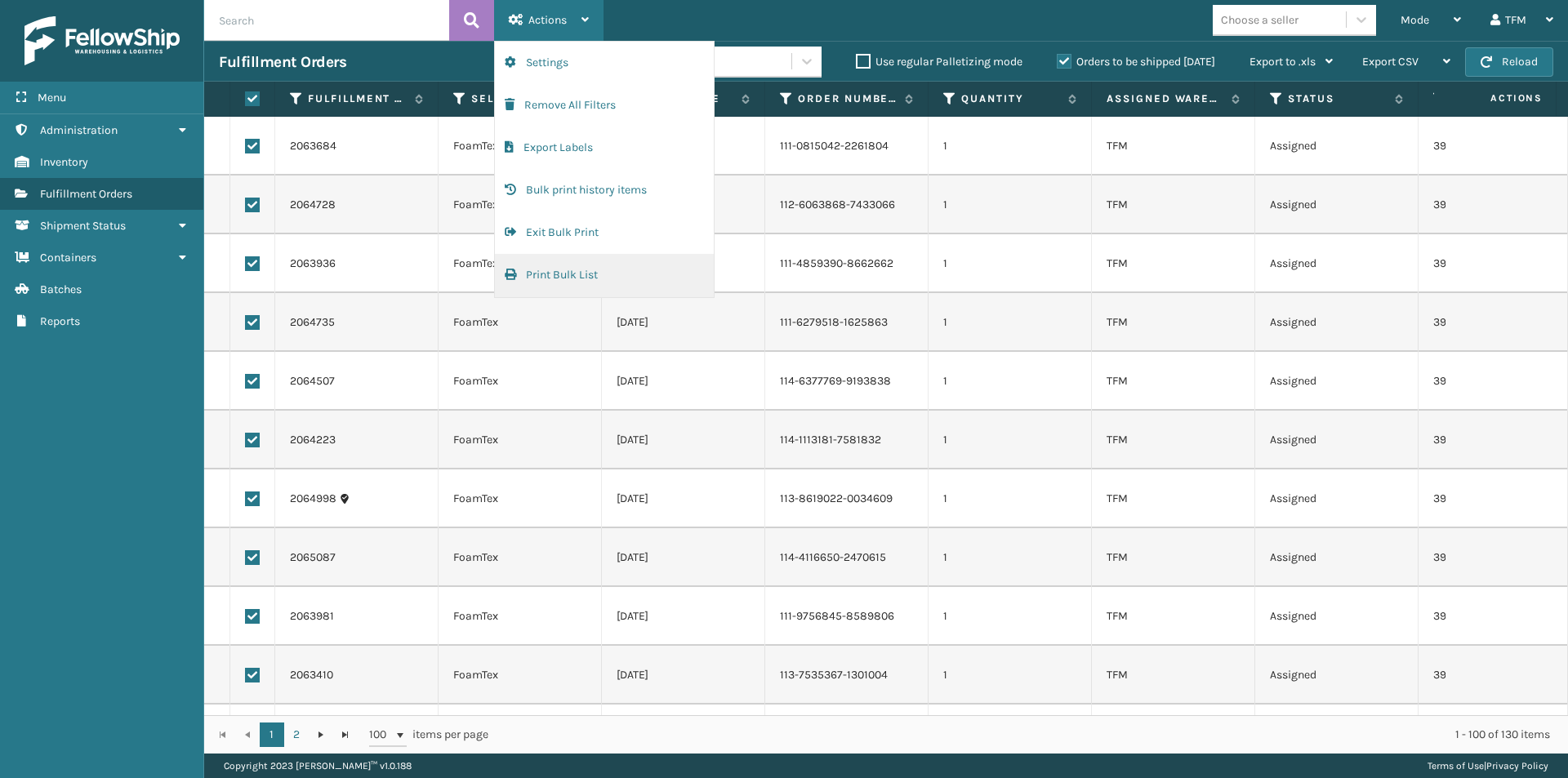
click at [564, 268] on button "Print Bulk List" at bounding box center [604, 275] width 219 height 42
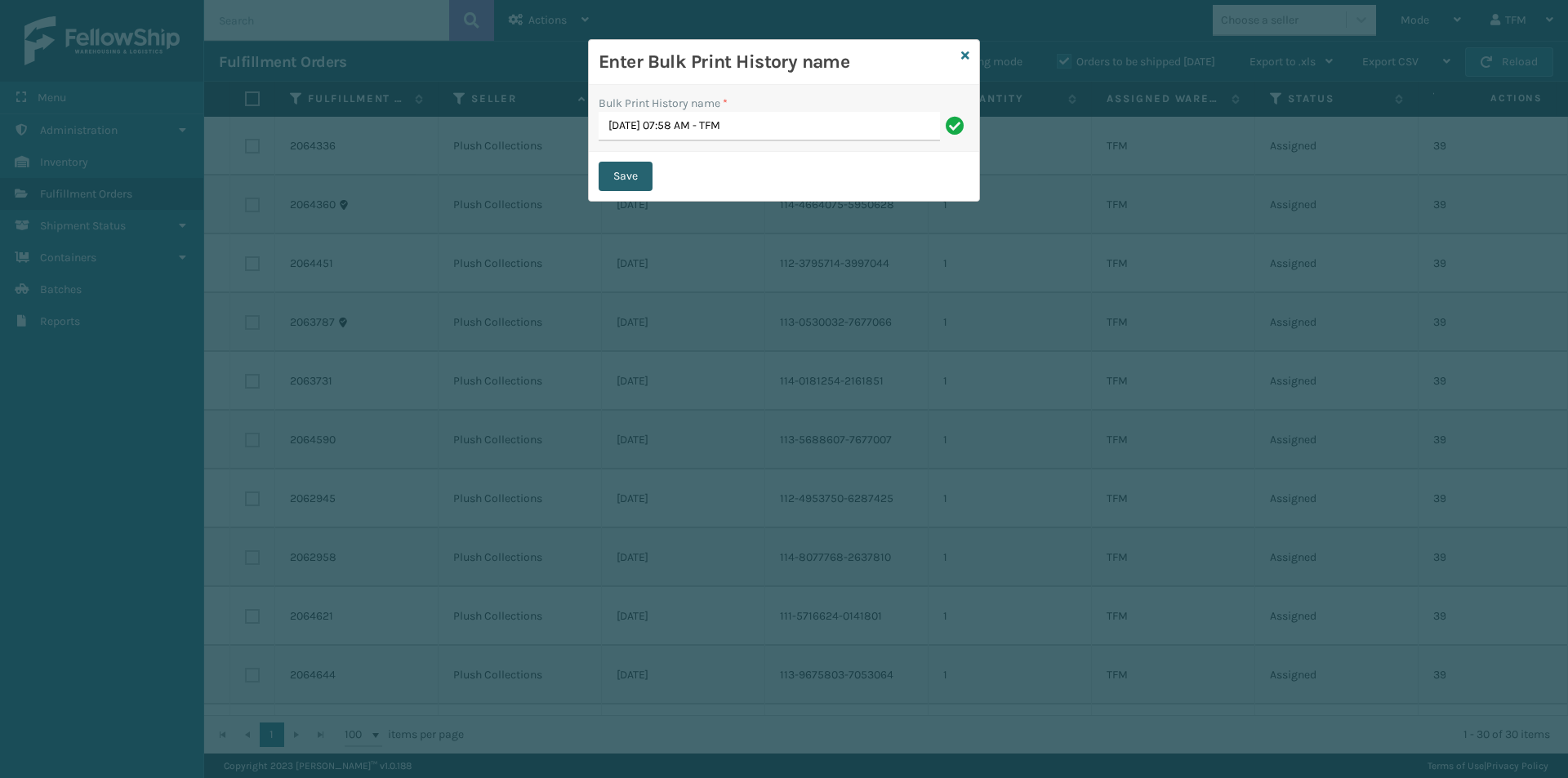
click at [638, 175] on button "Save" at bounding box center [625, 176] width 53 height 29
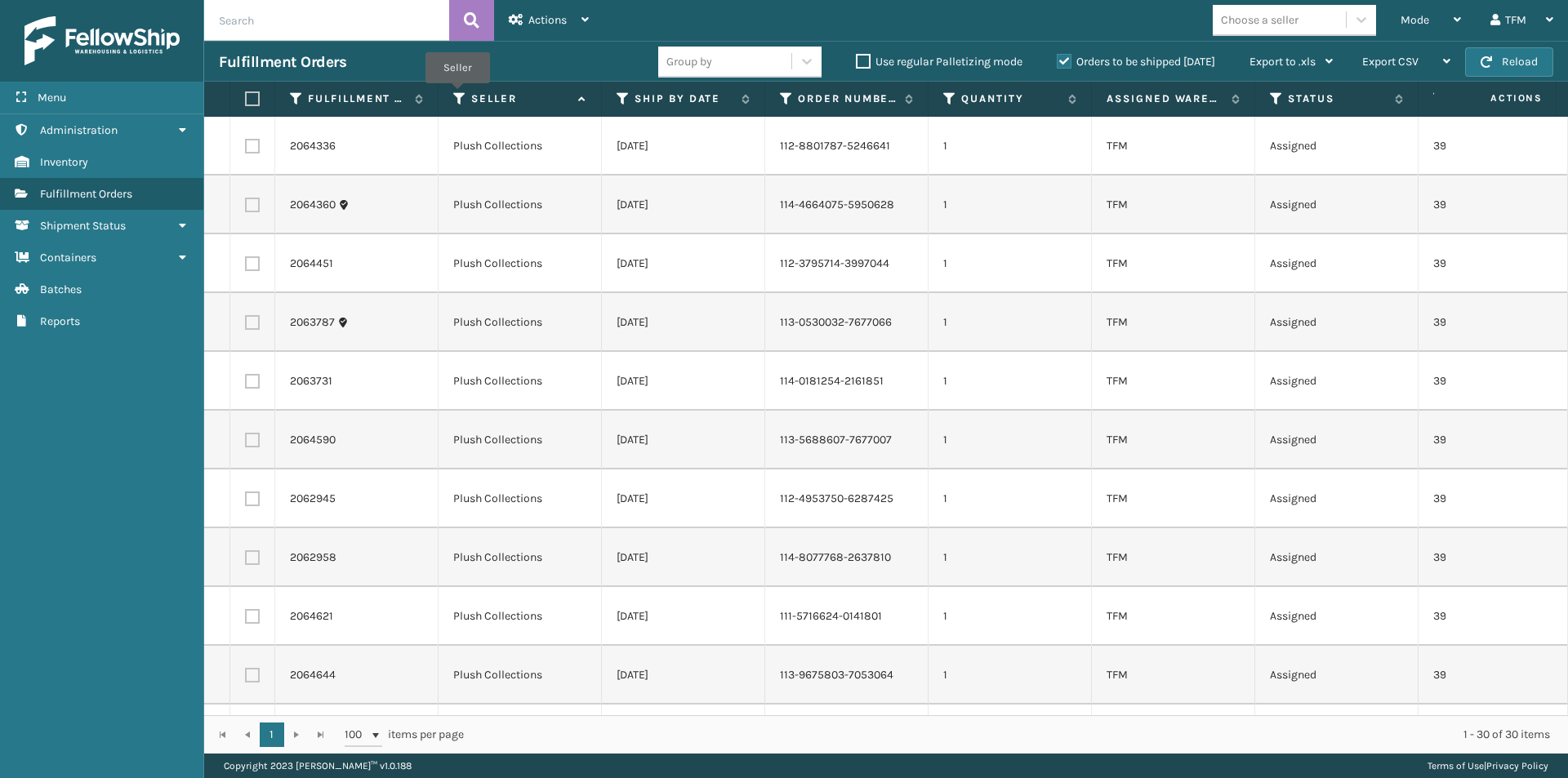
click at [457, 95] on icon at bounding box center [459, 99] width 13 height 15
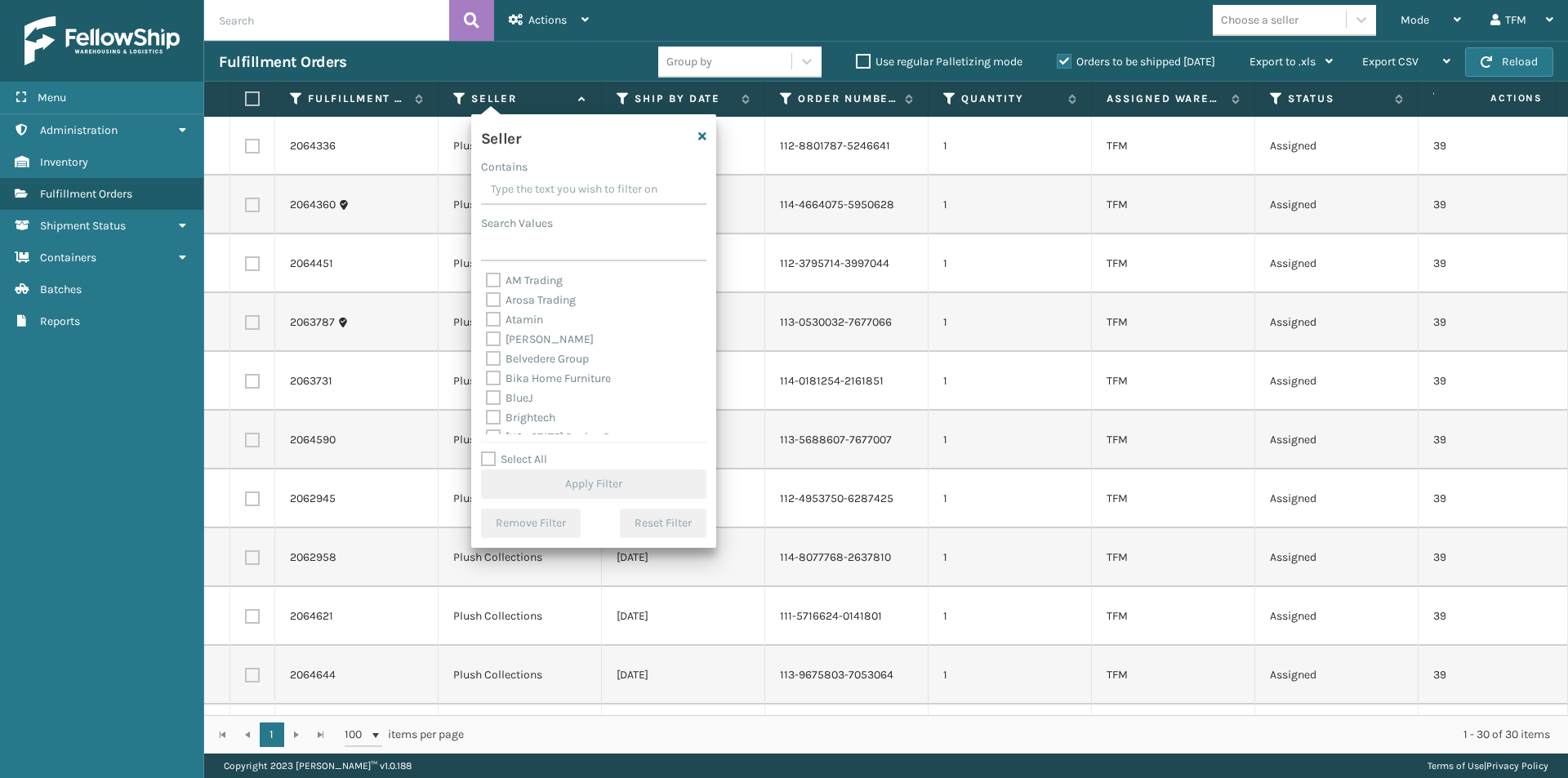
click at [533, 56] on div "Fulfillment Orders" at bounding box center [438, 62] width 439 height 19
